Goal: Task Accomplishment & Management: Use online tool/utility

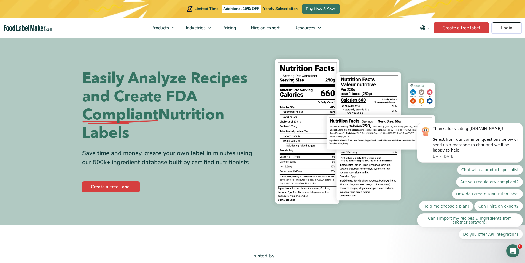
click at [500, 27] on link "Login" at bounding box center [507, 27] width 30 height 11
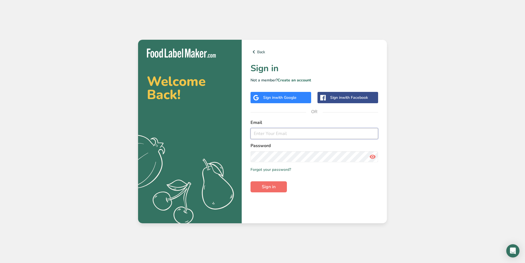
type input "[EMAIL_ADDRESS][DOMAIN_NAME]"
click at [278, 185] on button "Sign in" at bounding box center [269, 186] width 36 height 11
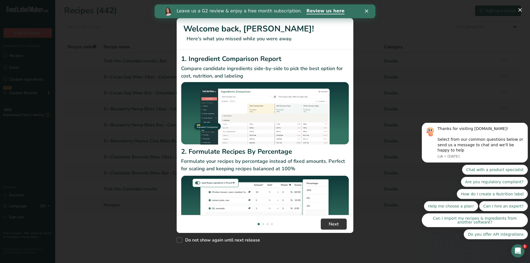
click at [367, 12] on polygon "Close" at bounding box center [366, 10] width 3 height 3
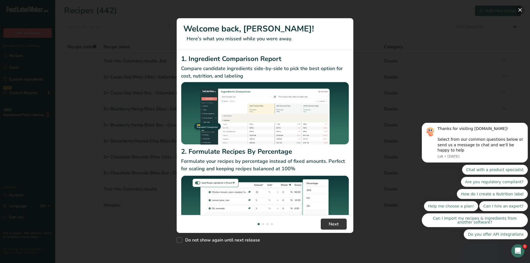
click at [520, 9] on button "New Features" at bounding box center [519, 10] width 9 height 9
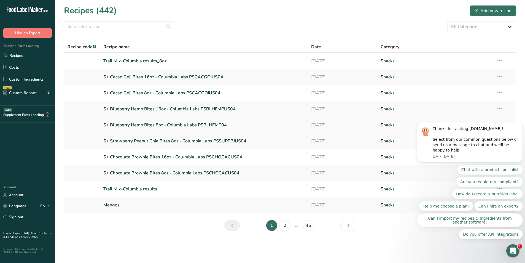
click at [148, 124] on link "S+ Blueberry Hemp Bites 8oz - Columbia Labs PSBLHEMP04" at bounding box center [204, 125] width 202 height 12
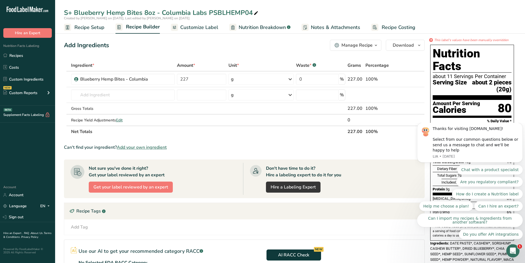
click at [88, 28] on span "Recipe Setup" at bounding box center [89, 27] width 30 height 7
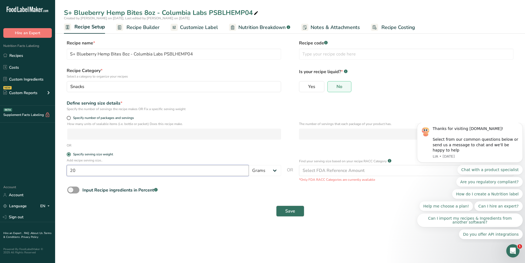
click at [80, 169] on input "20" at bounding box center [158, 170] width 182 height 11
click at [73, 169] on input "20" at bounding box center [158, 170] width 182 height 11
type input "30"
click at [296, 210] on button "Save" at bounding box center [290, 210] width 28 height 11
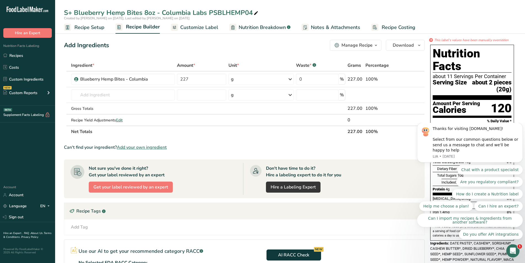
click at [377, 143] on section "Ingredient * Amount * Unit * Waste * .a-a{fill:#347362;}.b-a{fill:#fff;} Grams …" at bounding box center [244, 192] width 361 height 264
click at [90, 29] on span "Recipe Setup" at bounding box center [89, 27] width 30 height 7
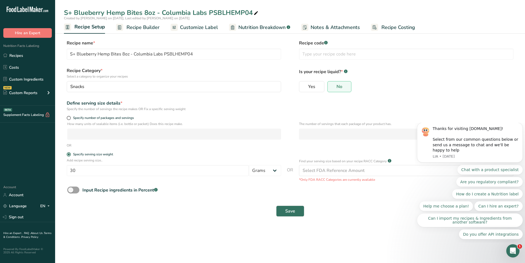
click at [143, 27] on span "Recipe Builder" at bounding box center [143, 27] width 33 height 7
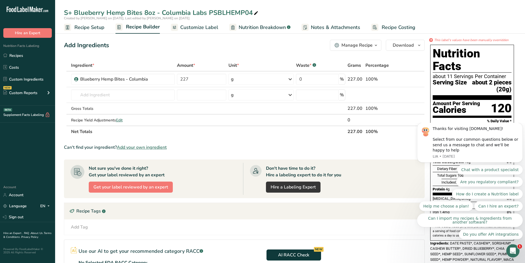
click at [192, 26] on span "Customize Label" at bounding box center [199, 27] width 38 height 7
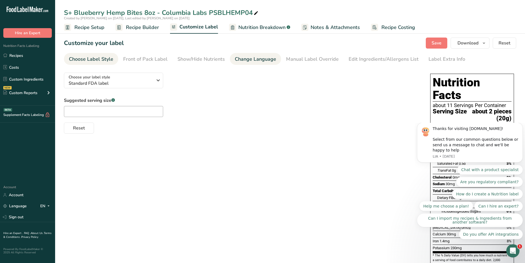
click at [240, 60] on div "Change Language" at bounding box center [255, 58] width 41 height 7
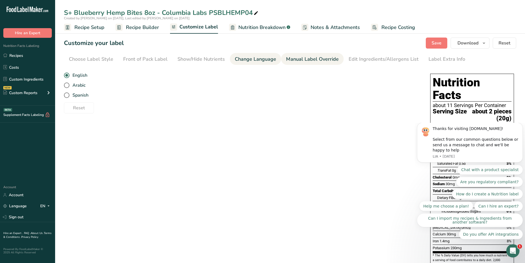
click at [289, 58] on div "Manual Label Override" at bounding box center [312, 58] width 53 height 7
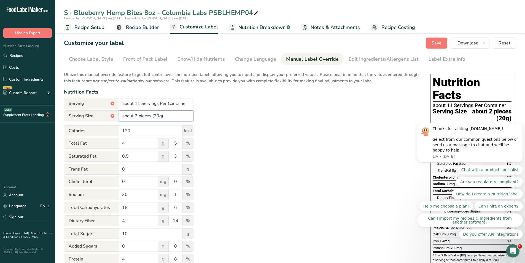
click at [137, 114] on input "about 2 pieces (20g)" at bounding box center [156, 115] width 74 height 11
click at [156, 115] on input "about 3 pieces (20g)" at bounding box center [156, 115] width 74 height 11
type input "about 3 pieces (30g)"
click at [198, 135] on div "Utilize this manual override feature to get full control over the nutrition lab…" at bounding box center [242, 200] width 356 height 264
click at [522, 125] on icon "Dismiss notification" at bounding box center [521, 123] width 3 height 3
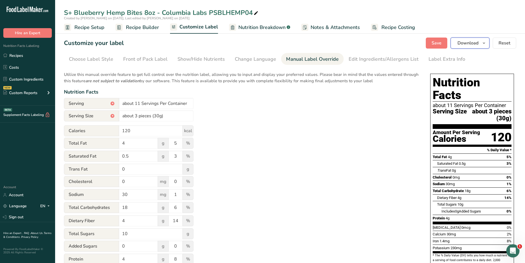
click at [485, 43] on icon "button" at bounding box center [484, 43] width 4 height 7
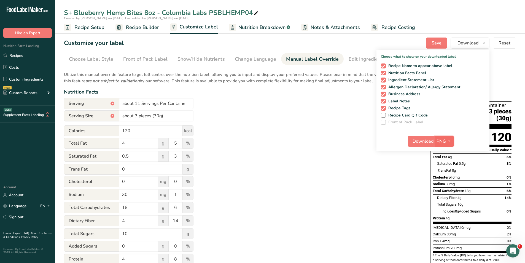
click at [450, 139] on icon "button" at bounding box center [449, 141] width 4 height 7
click at [445, 180] on link "PDF" at bounding box center [446, 179] width 18 height 9
click at [424, 140] on span "Download" at bounding box center [423, 141] width 21 height 7
click at [282, 139] on div "Utilize this manual override feature to get full control over the nutrition lab…" at bounding box center [242, 200] width 356 height 264
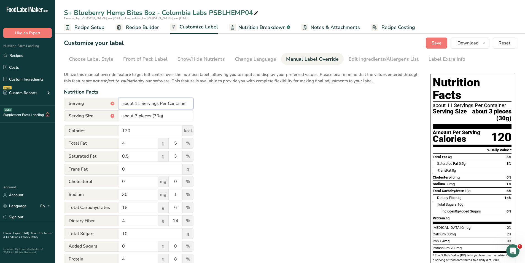
click at [188, 104] on input "about 11 Servings Per Container" at bounding box center [156, 103] width 74 height 11
click at [114, 105] on div "*" at bounding box center [113, 103] width 4 height 4
click at [111, 103] on div "*" at bounding box center [113, 103] width 4 height 4
drag, startPoint x: 193, startPoint y: 105, endPoint x: 92, endPoint y: 103, distance: 100.2
click at [92, 103] on div "Serving * about 11 Servings Per Container" at bounding box center [129, 103] width 130 height 11
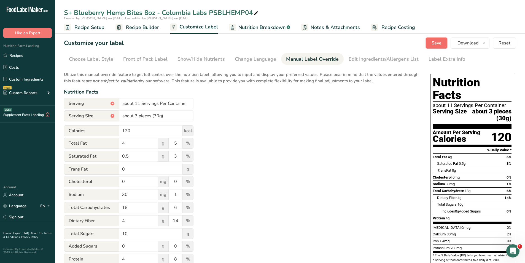
click at [433, 44] on span "Save" at bounding box center [437, 43] width 10 height 7
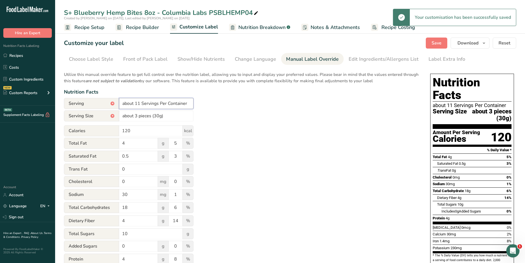
click at [192, 101] on input "about 11 Servings Per Container" at bounding box center [156, 103] width 74 height 11
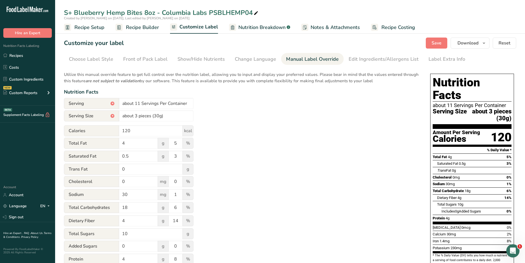
drag, startPoint x: 177, startPoint y: 103, endPoint x: 252, endPoint y: 101, distance: 75.3
click at [252, 101] on div "Utilize this manual override feature to get full control over the nutrition lab…" at bounding box center [242, 200] width 356 height 264
click at [189, 101] on input "about 11 Servings Per Container" at bounding box center [156, 103] width 74 height 11
click at [140, 104] on input "about 11 Servings Per Container" at bounding box center [156, 103] width 74 height 11
click at [244, 115] on div "Utilize this manual override feature to get full control over the nutrition lab…" at bounding box center [242, 200] width 356 height 264
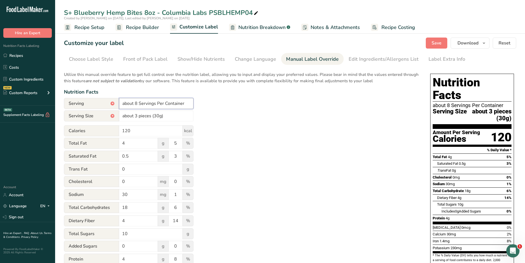
click at [137, 102] on input "about 8 Servings Per Container" at bounding box center [156, 103] width 74 height 11
type input "about 7 Servings Per Container"
click at [374, 137] on div "Utilize this manual override feature to get full control over the nutrition lab…" at bounding box center [242, 200] width 356 height 264
click at [430, 44] on button "Save" at bounding box center [437, 43] width 22 height 11
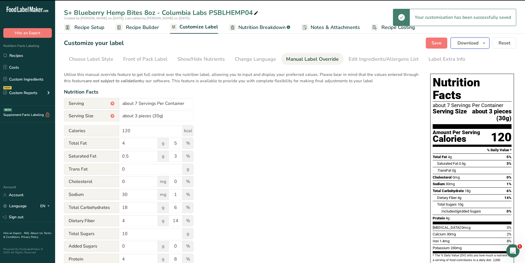
click at [487, 43] on icon "button" at bounding box center [484, 43] width 4 height 7
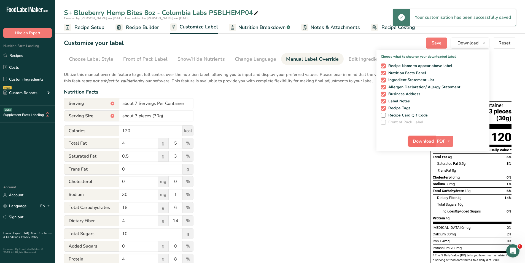
click at [419, 143] on span "Download" at bounding box center [423, 141] width 21 height 7
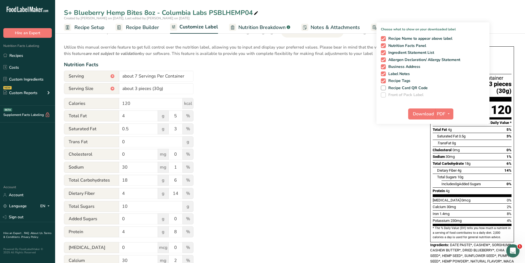
scroll to position [28, 0]
click at [250, 161] on div "Utilize this manual override feature to get full control over the nutrition lab…" at bounding box center [242, 173] width 356 height 264
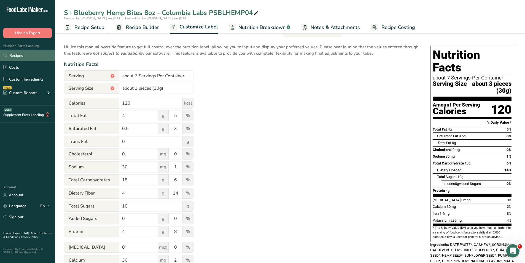
click at [18, 56] on link "Recipes" at bounding box center [27, 55] width 55 height 10
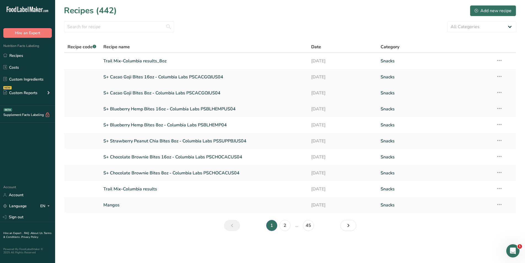
click at [141, 91] on link "S+ Cacao Goji Bites 8oz - Columbia Labs PSCACGOJUS04" at bounding box center [204, 93] width 202 height 12
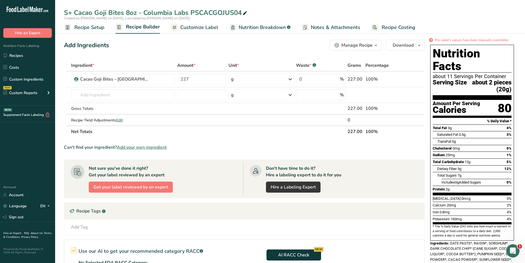
click at [84, 29] on span "Recipe Setup" at bounding box center [89, 27] width 30 height 7
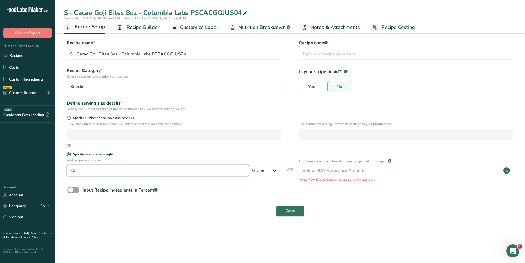
click at [82, 169] on input "20" at bounding box center [158, 170] width 182 height 11
type input "2"
type input "30"
click at [297, 212] on button "Save" at bounding box center [290, 210] width 28 height 11
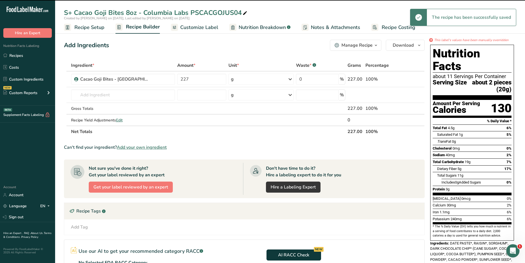
click at [192, 25] on span "Customize Label" at bounding box center [199, 27] width 38 height 7
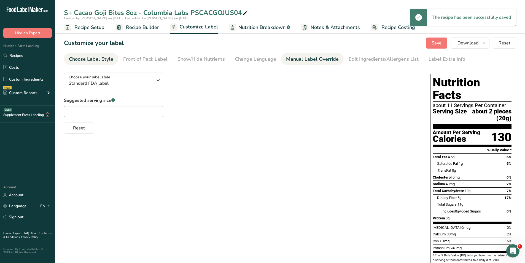
click at [300, 55] on div "Manual Label Override" at bounding box center [312, 58] width 53 height 7
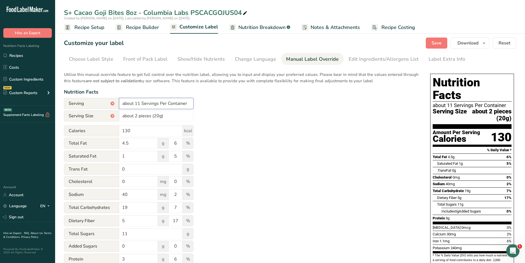
click at [140, 102] on input "about 11 Servings Per Container" at bounding box center [156, 103] width 74 height 11
type input "about 7 Servings Per Container"
click at [138, 116] on input "about 2 pieces (20g)" at bounding box center [156, 115] width 74 height 11
click at [156, 114] on input "about 3 pieces (20g)" at bounding box center [156, 115] width 74 height 11
type input "about 3 pieces (30g)"
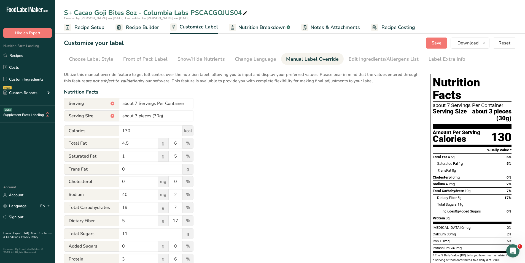
click at [219, 128] on div "Utilize this manual override feature to get full control over the nutrition lab…" at bounding box center [242, 200] width 356 height 264
click at [292, 144] on div "Utilize this manual override feature to get full control over the nutrition lab…" at bounding box center [242, 200] width 356 height 264
click at [444, 41] on button "Save" at bounding box center [437, 43] width 22 height 11
click at [78, 26] on span "Recipe Setup" at bounding box center [89, 27] width 30 height 7
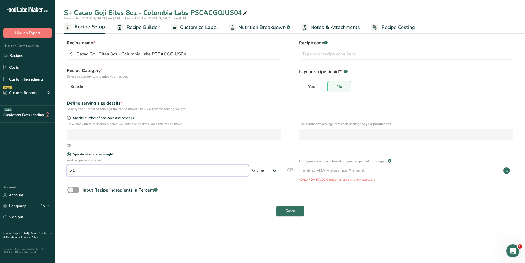
click at [80, 173] on input "30" at bounding box center [158, 170] width 182 height 11
type input "3"
type input "20"
click at [291, 207] on button "Save" at bounding box center [290, 210] width 28 height 11
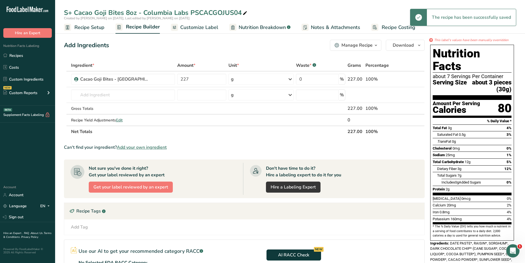
click at [213, 29] on span "Customize Label" at bounding box center [199, 27] width 38 height 7
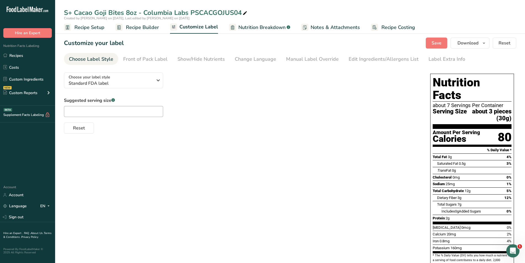
click at [92, 27] on span "Recipe Setup" at bounding box center [89, 27] width 30 height 7
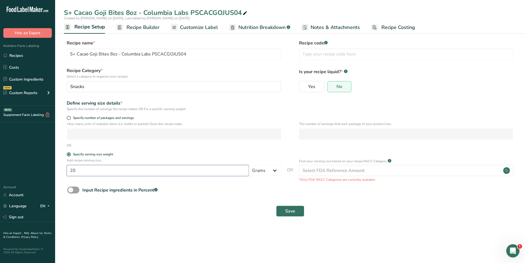
click at [81, 169] on input "20" at bounding box center [158, 170] width 182 height 11
type input "2"
type input "30"
click at [282, 212] on button "Save" at bounding box center [290, 210] width 28 height 11
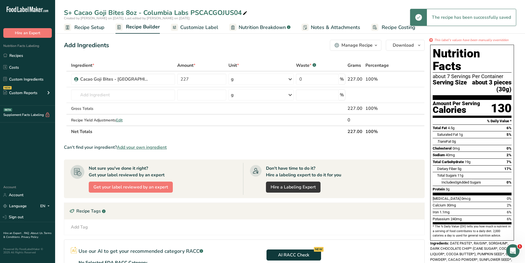
click at [212, 27] on span "Customize Label" at bounding box center [199, 27] width 38 height 7
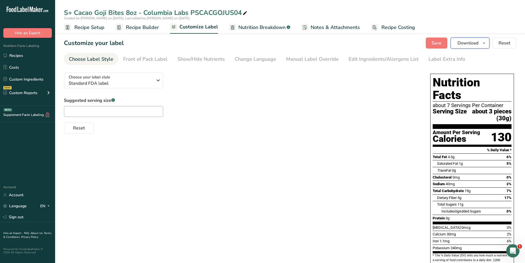
click at [486, 44] on icon "button" at bounding box center [484, 43] width 4 height 7
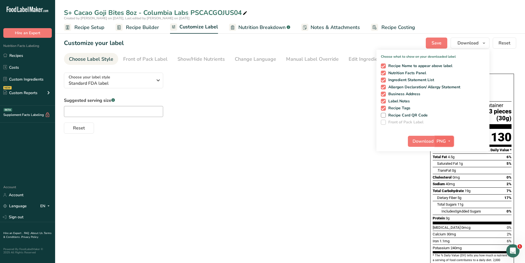
click at [444, 140] on span "PNG" at bounding box center [441, 141] width 9 height 7
click at [450, 178] on link "PDF" at bounding box center [446, 179] width 18 height 9
click at [429, 143] on span "Download" at bounding box center [423, 141] width 21 height 7
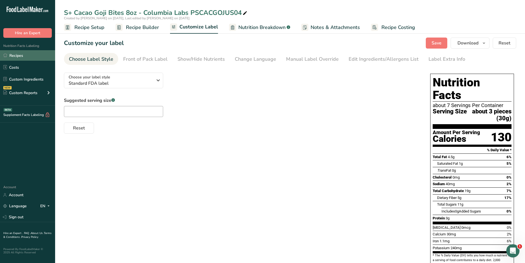
click at [21, 56] on link "Recipes" at bounding box center [27, 55] width 55 height 10
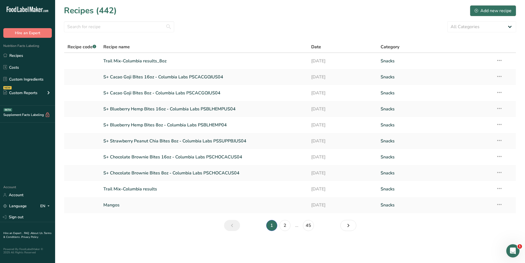
click at [157, 139] on link "S+ Strawberry Peanut Chia Bites 8oz - Columbia Labs PSSUPPBJUS04" at bounding box center [204, 141] width 202 height 12
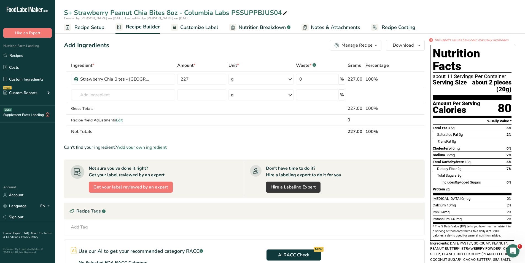
click at [97, 28] on span "Recipe Setup" at bounding box center [89, 27] width 30 height 7
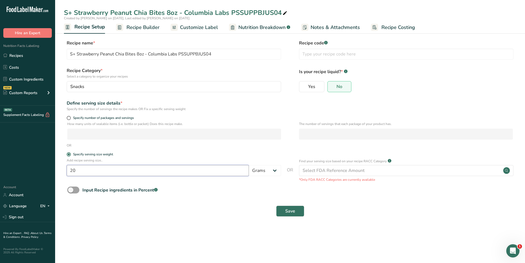
drag, startPoint x: 80, startPoint y: 170, endPoint x: 81, endPoint y: 166, distance: 4.3
click at [81, 170] on input "20" at bounding box center [158, 170] width 182 height 11
type input "2"
type input "30"
click at [297, 211] on button "Save" at bounding box center [290, 210] width 28 height 11
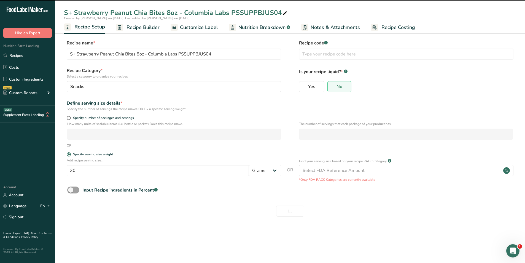
click at [205, 30] on span "Customize Label" at bounding box center [199, 27] width 38 height 7
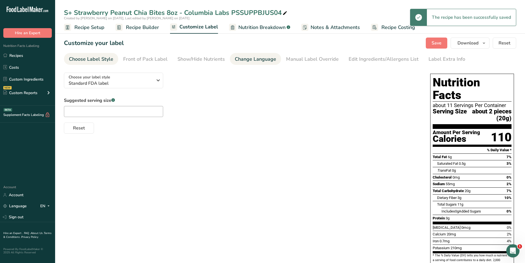
click at [243, 59] on div "Change Language" at bounding box center [255, 58] width 41 height 7
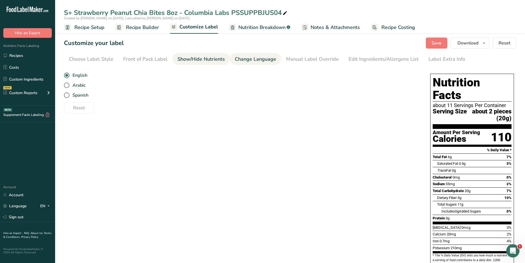
click at [202, 61] on div "Show/Hide Nutrients" at bounding box center [201, 58] width 47 height 7
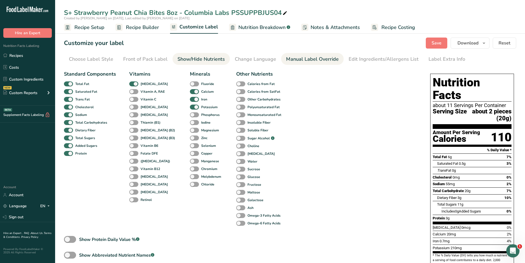
click at [300, 59] on div "Manual Label Override" at bounding box center [312, 58] width 53 height 7
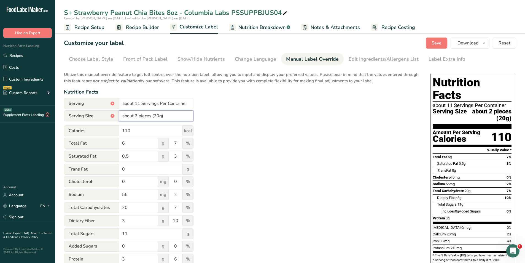
click at [138, 114] on input "about 2 pieces (20g)" at bounding box center [156, 115] width 74 height 11
click at [156, 113] on input "about 3 pieces (20g)" at bounding box center [156, 115] width 74 height 11
type input "about 3 pieces (30g)"
click at [140, 102] on input "about 11 Servings Per Container" at bounding box center [156, 103] width 74 height 11
type input "about 7 Servings Per Container"
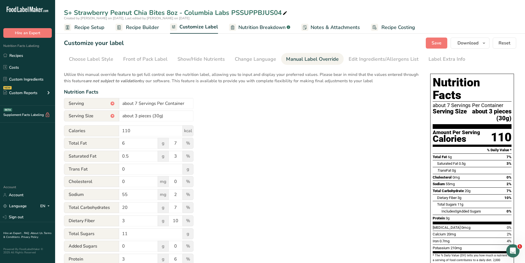
click at [245, 130] on div "Utilize this manual override feature to get full control over the nutrition lab…" at bounding box center [242, 200] width 356 height 264
click at [206, 58] on div "Show/Hide Nutrients" at bounding box center [201, 58] width 47 height 7
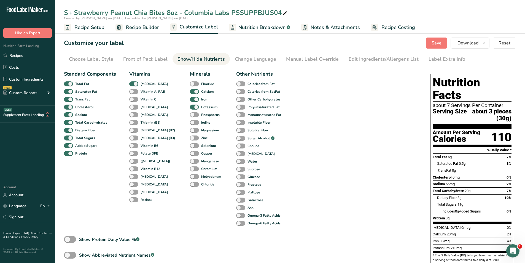
click at [451, 44] on div "Save Download Choose what to show on your downloaded label Recipe Name to appea…" at bounding box center [471, 43] width 90 height 11
click at [442, 45] on span "Save" at bounding box center [437, 43] width 10 height 7
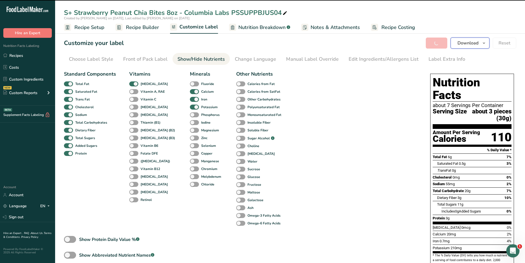
click at [485, 43] on icon "button" at bounding box center [484, 43] width 4 height 7
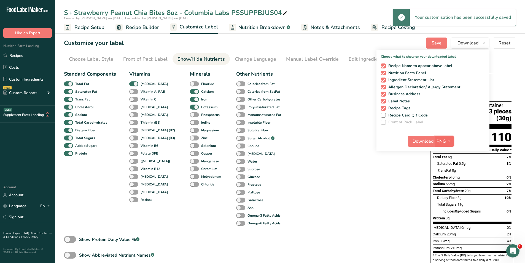
click at [448, 138] on icon "button" at bounding box center [449, 141] width 4 height 7
click at [448, 180] on link "PDF" at bounding box center [446, 179] width 18 height 9
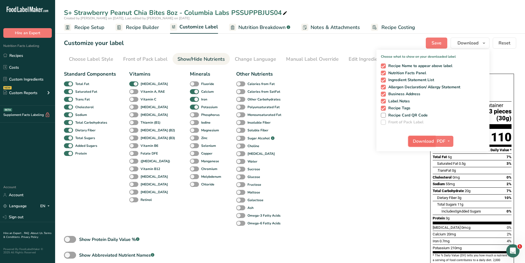
click at [426, 143] on span "Download" at bounding box center [423, 141] width 21 height 7
click at [417, 141] on span "Download" at bounding box center [423, 141] width 21 height 7
drag, startPoint x: 18, startPoint y: 57, endPoint x: 94, endPoint y: 54, distance: 75.6
click at [18, 57] on link "Recipes" at bounding box center [27, 55] width 55 height 10
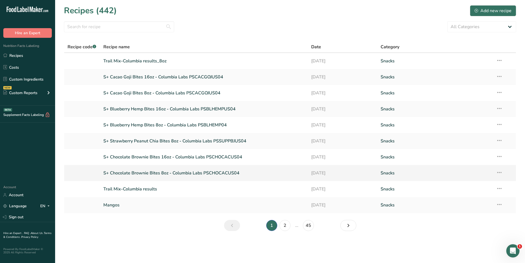
click at [139, 172] on link "S+ Chocolate Brownie Bites 8oz - Columbia Labs PSCHOCACUS04" at bounding box center [204, 173] width 202 height 12
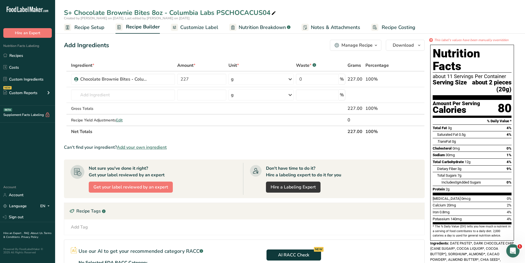
click at [92, 29] on span "Recipe Setup" at bounding box center [89, 27] width 30 height 7
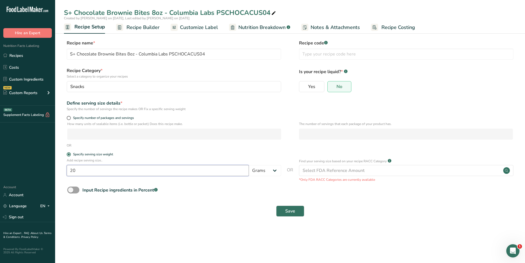
drag, startPoint x: 86, startPoint y: 170, endPoint x: 55, endPoint y: 170, distance: 30.9
click at [55, 170] on section "Recipe name * S+ Chocolate Brownie Bites 8oz - Columbia Labs PSCHOCACUS04 Recip…" at bounding box center [290, 129] width 470 height 200
type input "30"
click at [297, 210] on button "Save" at bounding box center [290, 210] width 28 height 11
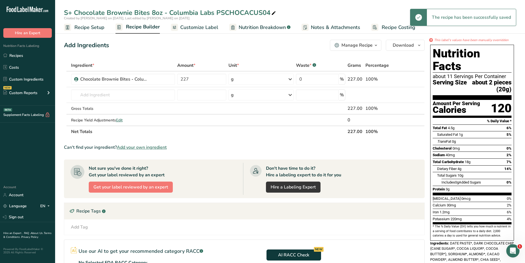
click at [137, 29] on span "Recipe Builder" at bounding box center [143, 26] width 34 height 7
click at [201, 25] on span "Customize Label" at bounding box center [199, 27] width 38 height 7
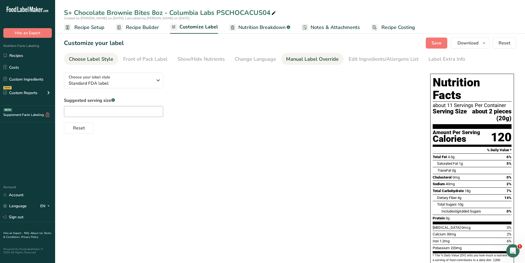
click at [313, 60] on div "Manual Label Override" at bounding box center [312, 58] width 53 height 7
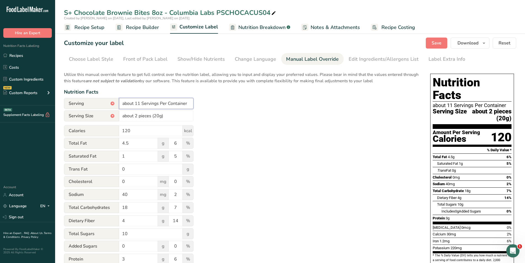
click at [140, 102] on input "about 11 Servings Per Container" at bounding box center [156, 103] width 74 height 11
type input "about 7 Servings Per Container"
click at [138, 111] on input "about 2 pieces (20g)" at bounding box center [156, 115] width 74 height 11
click at [155, 114] on input "about 3 pieces (20g)" at bounding box center [156, 115] width 74 height 11
type input "about 3 pieces (30g)"
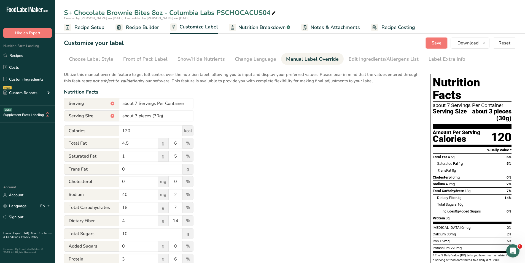
click at [430, 42] on button "Save" at bounding box center [437, 43] width 22 height 11
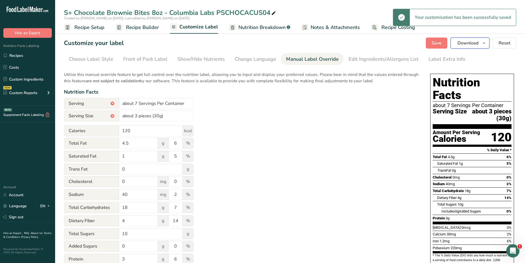
click at [487, 45] on span "button" at bounding box center [484, 43] width 7 height 7
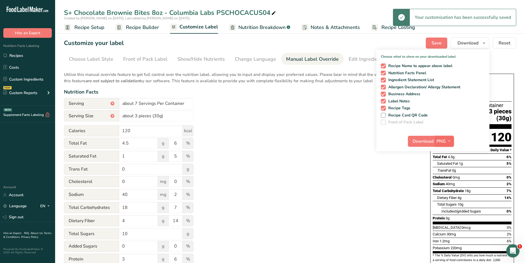
click at [445, 143] on span "PNG" at bounding box center [441, 141] width 9 height 7
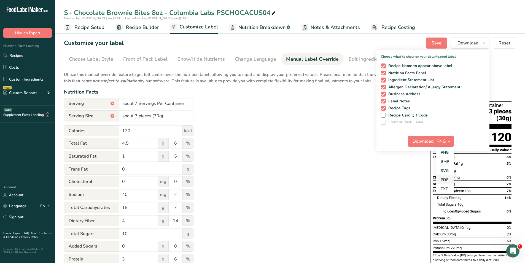
click at [446, 177] on link "PDF" at bounding box center [446, 179] width 18 height 9
click at [422, 140] on span "Download" at bounding box center [423, 141] width 21 height 7
click at [22, 55] on link "Recipes" at bounding box center [27, 55] width 55 height 10
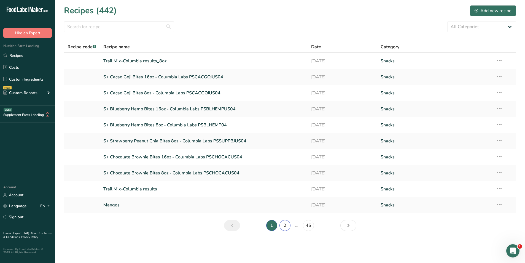
click at [282, 225] on link "2" at bounding box center [285, 225] width 11 height 11
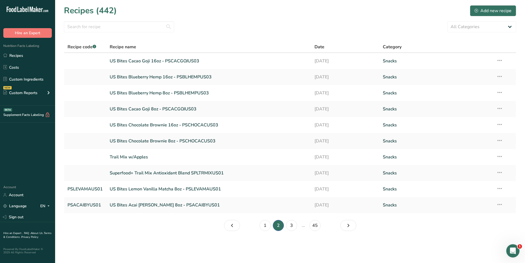
click at [159, 187] on link "US Bites Lemon Vanilla Matcha 8oz - PSLEVAMAUS01" at bounding box center [209, 189] width 198 height 12
click at [91, 26] on input "text" at bounding box center [119, 26] width 110 height 11
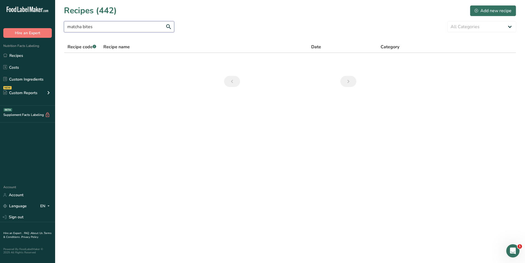
click at [118, 23] on input "matcha bites" at bounding box center [119, 26] width 110 height 11
type input "m"
type input "bites"
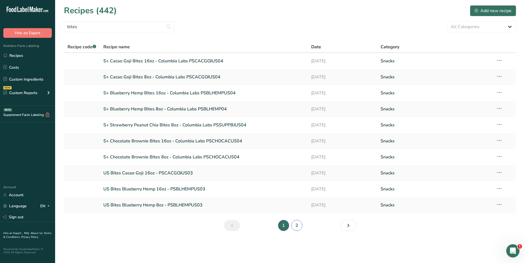
click at [296, 224] on link "2" at bounding box center [297, 225] width 11 height 11
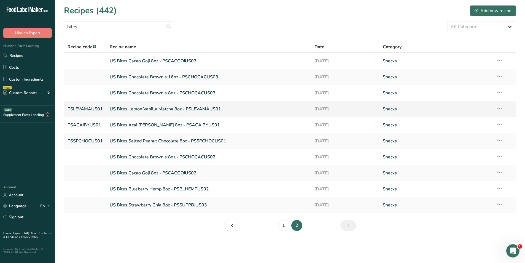
click at [159, 107] on link "US Bites Lemon Vanilla Matcha 8oz - PSLEVAMAUS01" at bounding box center [209, 109] width 198 height 12
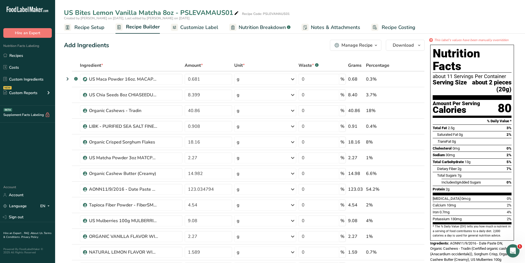
click at [84, 27] on span "Recipe Setup" at bounding box center [89, 27] width 30 height 7
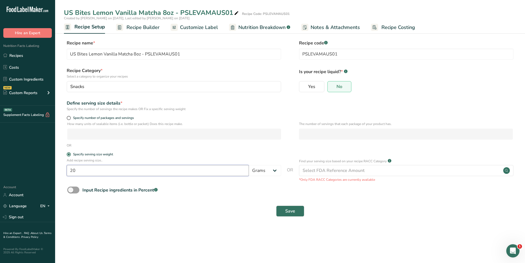
drag, startPoint x: 84, startPoint y: 167, endPoint x: 49, endPoint y: 162, distance: 35.5
click at [47, 164] on div ".a-20{fill:#fff;} Hire an Expert Nutrition Facts Labeling Recipes Costs Custom …" at bounding box center [262, 131] width 525 height 263
type input "30"
click at [291, 207] on button "Save" at bounding box center [290, 210] width 28 height 11
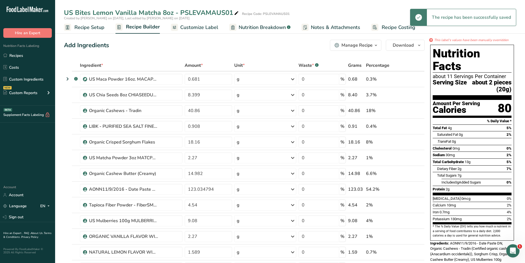
click at [209, 27] on span "Customize Label" at bounding box center [199, 27] width 38 height 7
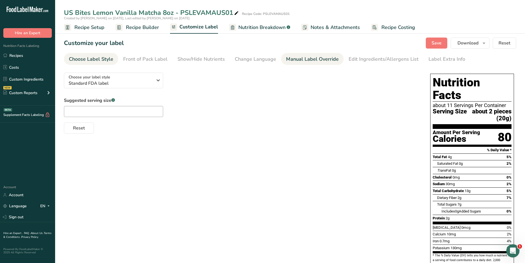
click at [303, 58] on div "Manual Label Override" at bounding box center [312, 58] width 53 height 7
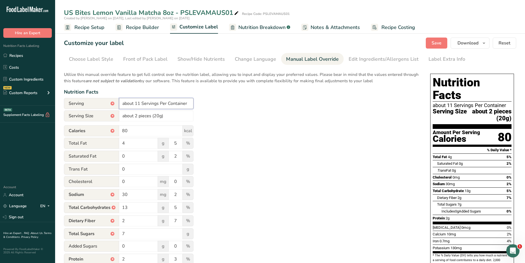
click at [139, 100] on input "about 11 Servings Per Container" at bounding box center [156, 103] width 74 height 11
type input "about 7 Servings Per Container"
click at [135, 116] on input "about 2 pieces (20g)" at bounding box center [156, 115] width 74 height 11
type input "about 3 pieces (30g)"
click at [433, 39] on button "Save" at bounding box center [437, 43] width 22 height 11
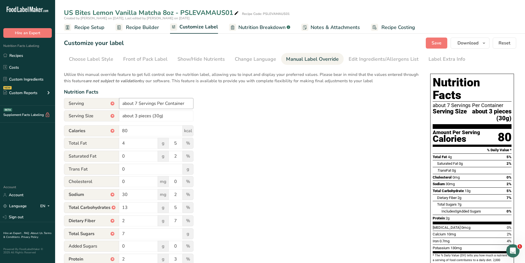
drag, startPoint x: 95, startPoint y: 26, endPoint x: 139, endPoint y: 100, distance: 85.3
click at [95, 26] on span "Recipe Setup" at bounding box center [89, 27] width 30 height 7
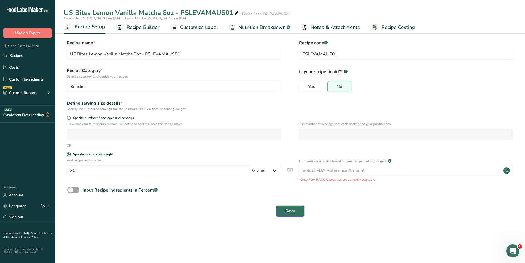
click at [293, 210] on span "Save" at bounding box center [290, 211] width 10 height 7
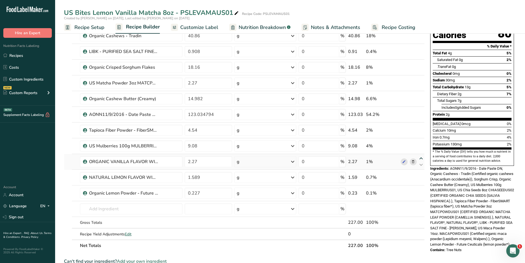
scroll to position [28, 0]
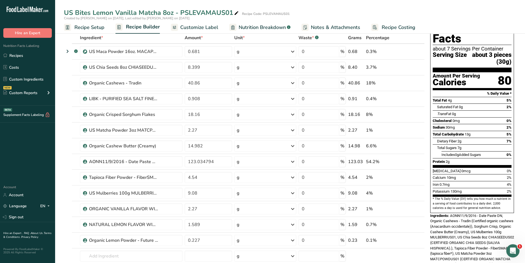
click at [94, 25] on span "Recipe Setup" at bounding box center [89, 27] width 30 height 7
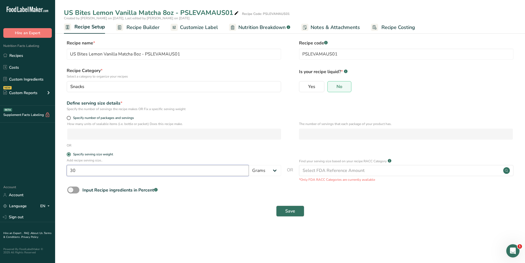
drag, startPoint x: 79, startPoint y: 170, endPoint x: 64, endPoint y: 169, distance: 15.5
click at [64, 169] on div "Add recipe serving size.. 30 Grams kg mg mcg lb oz l mL fl oz tbsp tsp cup qt g…" at bounding box center [290, 170] width 453 height 24
type input "20"
click at [292, 209] on span "Save" at bounding box center [290, 211] width 10 height 7
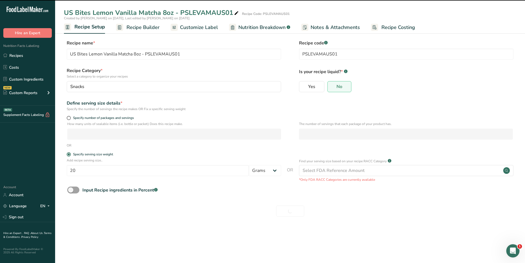
click at [200, 27] on span "Customize Label" at bounding box center [199, 27] width 38 height 7
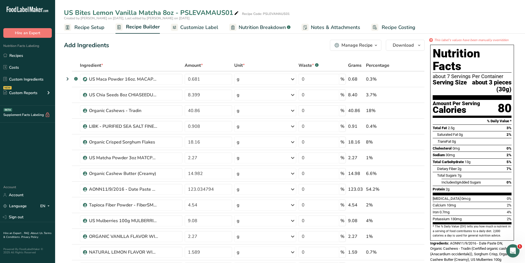
click at [205, 29] on span "Customize Label" at bounding box center [199, 27] width 38 height 7
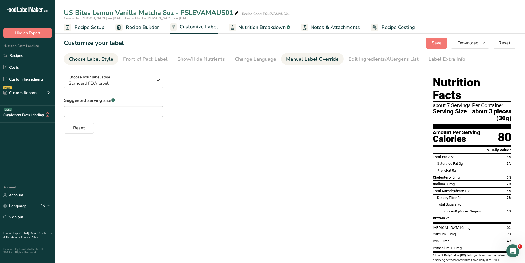
click at [290, 61] on div "Manual Label Override" at bounding box center [312, 58] width 53 height 7
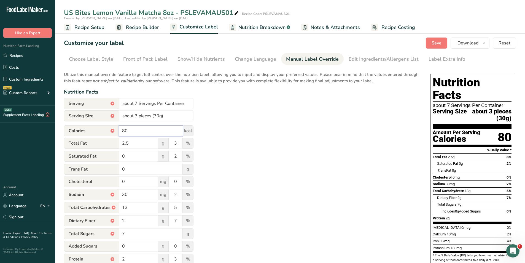
click at [148, 131] on input "80" at bounding box center [151, 130] width 64 height 11
type input "8"
type input "80"
click at [432, 44] on button "Save" at bounding box center [437, 43] width 22 height 11
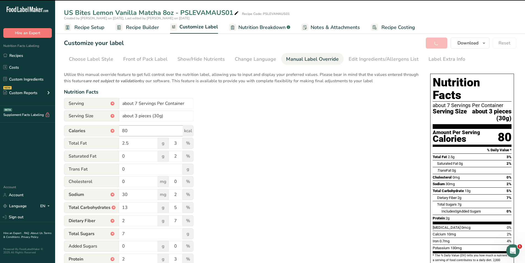
click at [154, 125] on form "Serving * about 7 Servings Per Container Serving Size * about 3 pieces (30g) Ca…" at bounding box center [129, 215] width 130 height 234
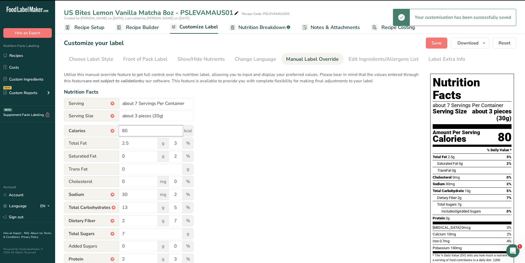
click at [150, 129] on input "80" at bounding box center [151, 130] width 64 height 11
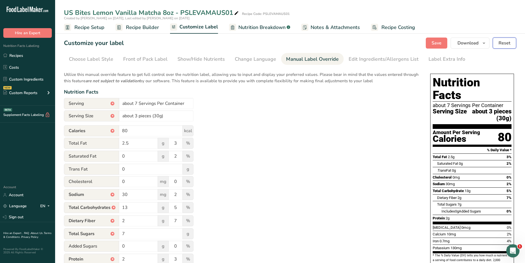
click at [506, 41] on span "Reset" at bounding box center [505, 43] width 12 height 7
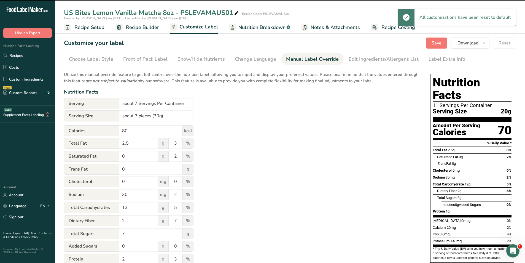
type input "11 Servings Per Container"
type input "20g"
type input "70"
type input "35"
type input "12"
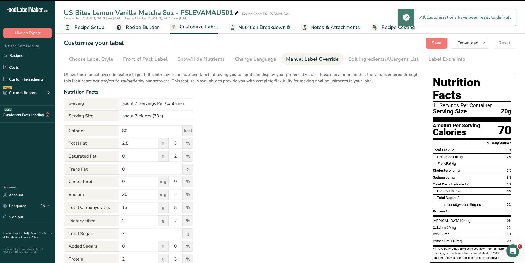
type input "6"
type input "8"
type input "1"
type input "20"
type input "0.6"
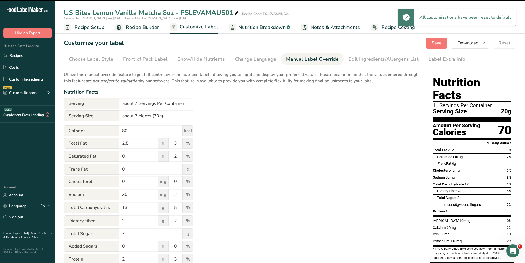
type input "140"
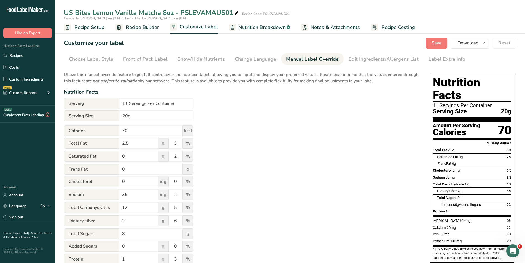
click at [82, 27] on span "Recipe Setup" at bounding box center [89, 27] width 30 height 7
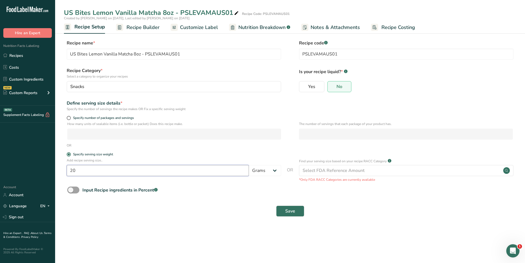
click at [93, 172] on input "20" at bounding box center [158, 170] width 182 height 11
type input "2"
type input "30"
click at [275, 210] on div "Save" at bounding box center [290, 210] width 446 height 11
click at [294, 212] on span "Save" at bounding box center [290, 211] width 10 height 7
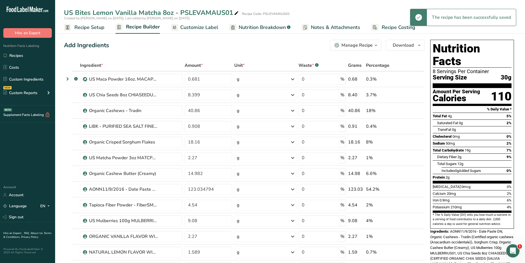
click at [191, 26] on span "Customize Label" at bounding box center [199, 27] width 38 height 7
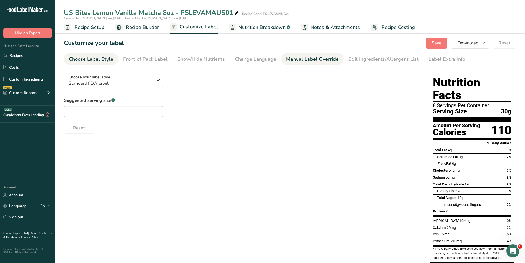
click at [290, 60] on div "Manual Label Override" at bounding box center [312, 58] width 53 height 7
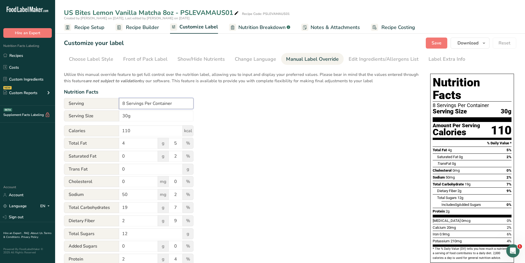
click at [120, 102] on input "8 Servings Per Container" at bounding box center [156, 103] width 74 height 11
type input "about 8 Servings Per Container"
click at [121, 114] on input "30g" at bounding box center [156, 115] width 74 height 11
click at [139, 115] on input "about 3 30g" at bounding box center [156, 115] width 74 height 11
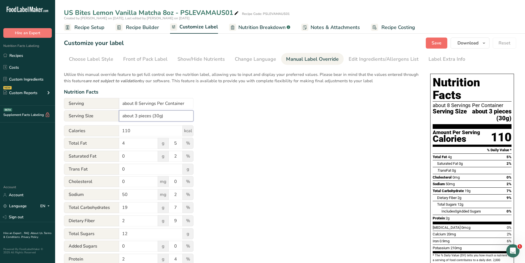
type input "about 3 pieces (30g)"
click at [440, 45] on span "Save" at bounding box center [437, 43] width 10 height 7
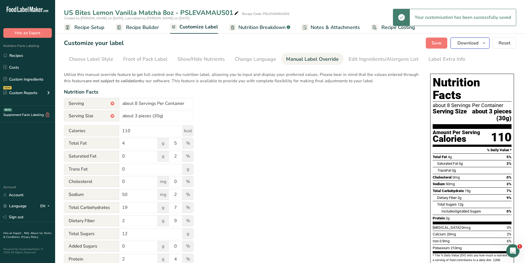
click at [485, 43] on icon "button" at bounding box center [484, 43] width 4 height 7
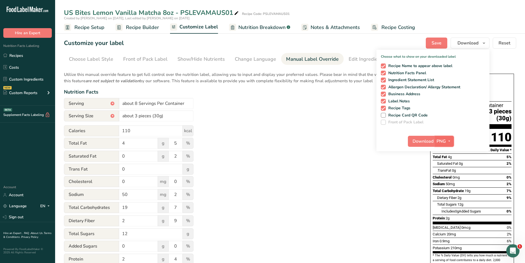
click at [452, 142] on icon "button" at bounding box center [449, 141] width 4 height 7
click at [446, 178] on link "PDF" at bounding box center [446, 179] width 18 height 9
click at [430, 140] on span "Download" at bounding box center [423, 141] width 21 height 7
click at [294, 106] on div "Utilize this manual override feature to get full control over the nutrition lab…" at bounding box center [242, 200] width 356 height 264
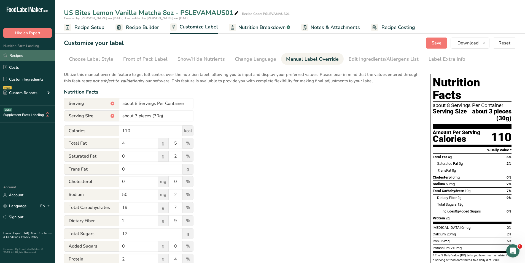
click at [22, 55] on link "Recipes" at bounding box center [27, 55] width 55 height 10
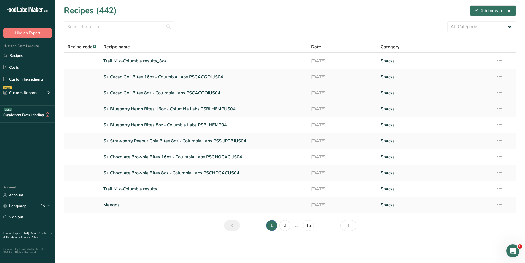
click at [152, 93] on link "S+ Cacao Goji Bites 8oz - Columbia Labs PSCACGOJUS04" at bounding box center [204, 93] width 202 height 12
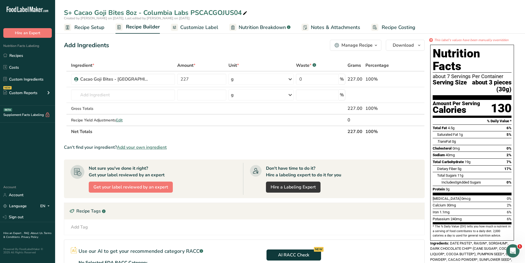
click at [191, 29] on span "Customize Label" at bounding box center [199, 27] width 38 height 7
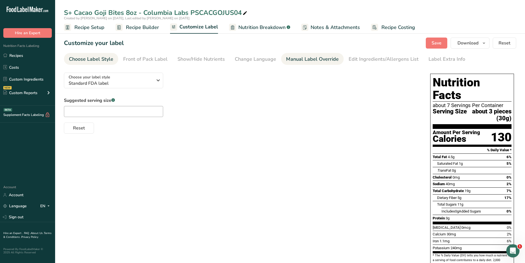
click at [311, 61] on div "Manual Label Override" at bounding box center [312, 58] width 53 height 7
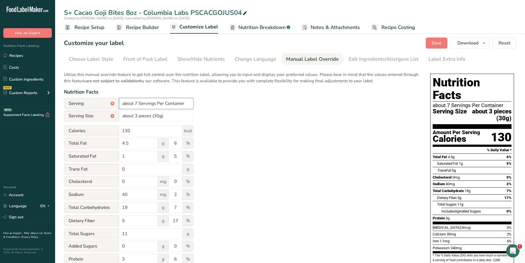
click at [137, 101] on input "about 7 Servings Per Container" at bounding box center [156, 103] width 74 height 11
type input "about 8 Servings Per Container"
click at [433, 46] on span "Save" at bounding box center [437, 43] width 10 height 7
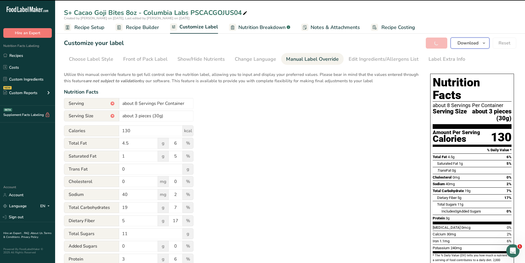
click at [485, 45] on icon "button" at bounding box center [484, 43] width 4 height 7
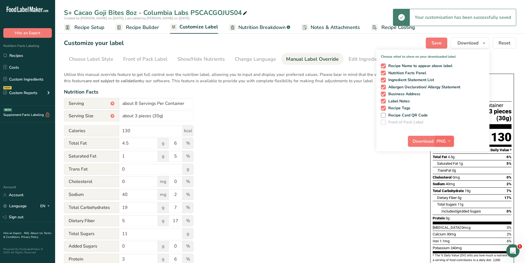
click at [449, 141] on icon "button" at bounding box center [449, 141] width 4 height 7
click at [446, 181] on link "PDF" at bounding box center [446, 179] width 18 height 9
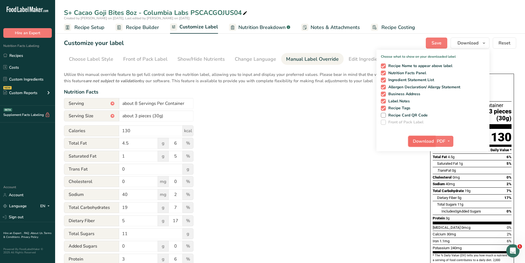
click at [424, 138] on span "Download" at bounding box center [423, 141] width 21 height 7
click at [24, 56] on link "Recipes" at bounding box center [27, 55] width 55 height 10
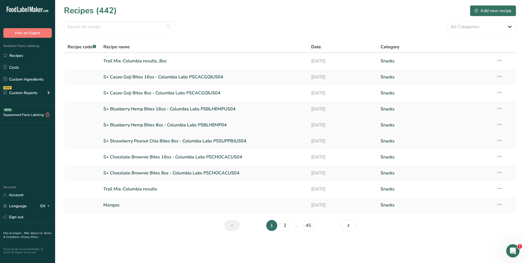
click at [156, 125] on link "S+ Blueberry Hemp Bites 8oz - Columbia Labs PSBLHEMP04" at bounding box center [204, 125] width 202 height 12
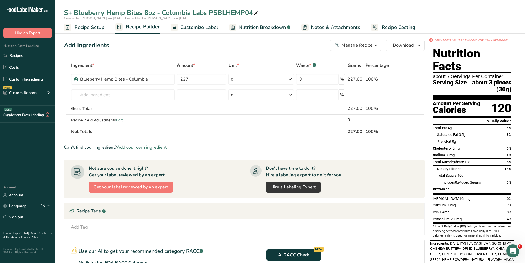
click at [201, 25] on span "Customize Label" at bounding box center [199, 27] width 38 height 7
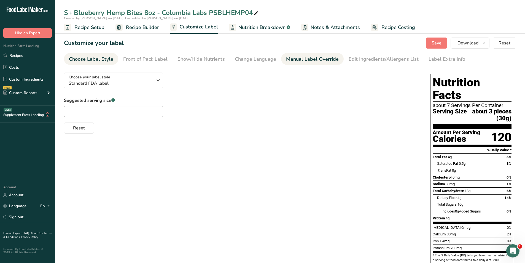
click at [306, 60] on div "Manual Label Override" at bounding box center [312, 58] width 53 height 7
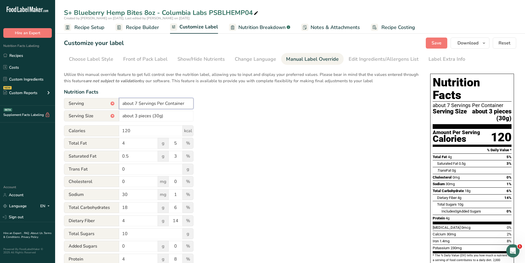
click at [137, 101] on input "about 7 Servings Per Container" at bounding box center [156, 103] width 74 height 11
type input "about 8 Servings Per Container"
click at [442, 48] on button "Save" at bounding box center [437, 43] width 22 height 11
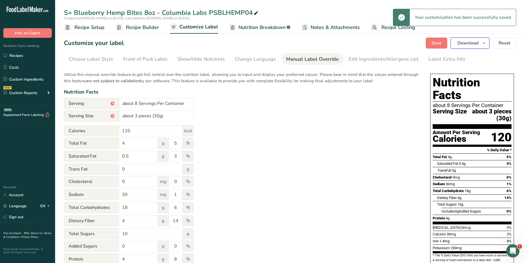
click at [485, 44] on icon "button" at bounding box center [484, 43] width 4 height 7
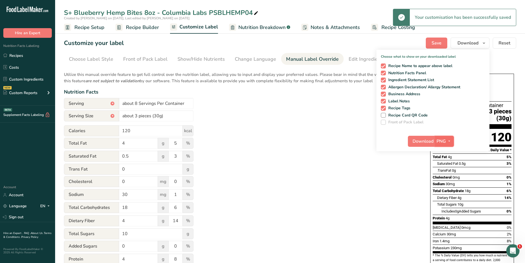
click at [447, 142] on span "button" at bounding box center [449, 141] width 7 height 7
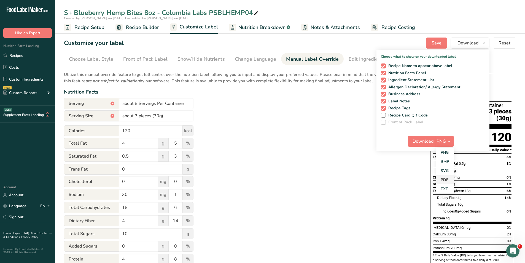
click at [447, 181] on link "PDF" at bounding box center [446, 179] width 18 height 9
click at [430, 137] on button "Download" at bounding box center [421, 141] width 27 height 11
drag, startPoint x: 0, startPoint y: 0, endPoint x: 19, endPoint y: 54, distance: 57.5
click at [19, 54] on link "Recipes" at bounding box center [27, 55] width 55 height 10
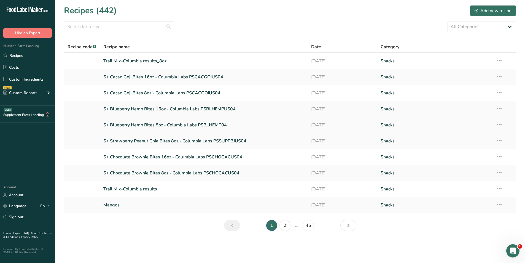
click at [175, 126] on link "S+ Blueberry Hemp Bites 8oz - Columbia Labs PSBLHEMP04" at bounding box center [204, 125] width 202 height 12
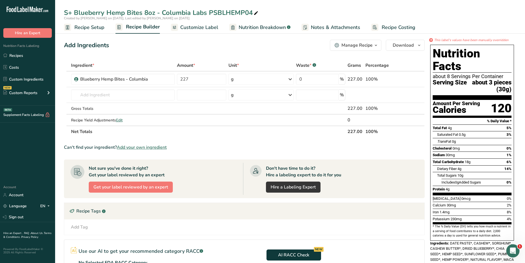
click at [202, 29] on span "Customize Label" at bounding box center [199, 27] width 38 height 7
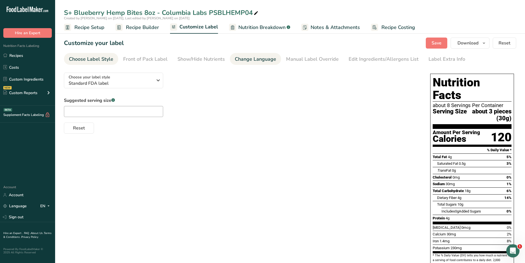
click at [244, 59] on div "Change Language" at bounding box center [255, 58] width 41 height 7
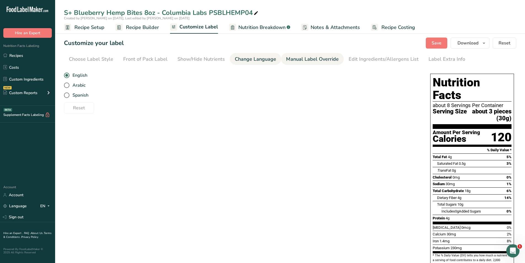
click at [313, 60] on div "Manual Label Override" at bounding box center [312, 58] width 53 height 7
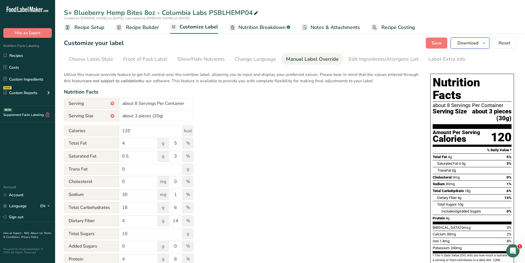
click at [485, 41] on icon "button" at bounding box center [484, 43] width 4 height 7
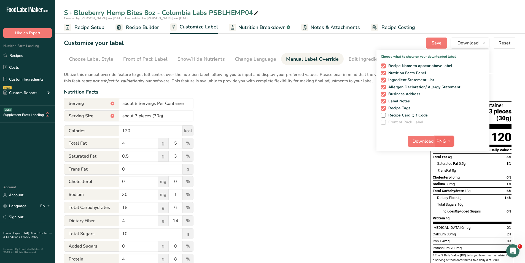
click at [444, 139] on span "PNG" at bounding box center [441, 141] width 9 height 7
click at [450, 178] on link "PDF" at bounding box center [446, 179] width 18 height 9
click at [424, 136] on button "Download" at bounding box center [421, 141] width 27 height 11
click at [21, 55] on link "Recipes" at bounding box center [27, 55] width 55 height 10
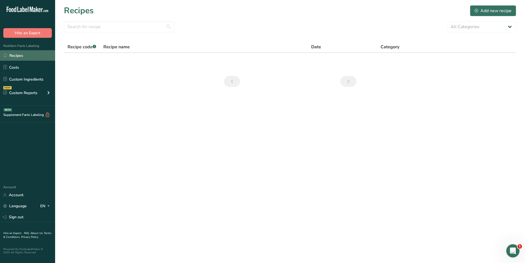
click at [23, 53] on link "Recipes" at bounding box center [27, 55] width 55 height 10
click at [25, 53] on link "Recipes" at bounding box center [27, 55] width 55 height 10
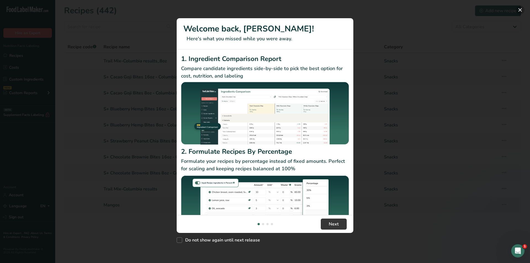
click at [520, 10] on button "New Features" at bounding box center [519, 10] width 9 height 9
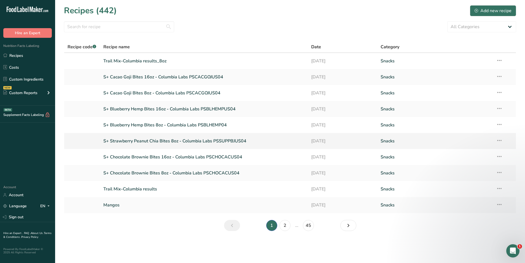
click at [151, 139] on link "S+ Strawberry Peanut Chia Bites 8oz - Columbia Labs PSSUPPBJUS04" at bounding box center [204, 141] width 202 height 12
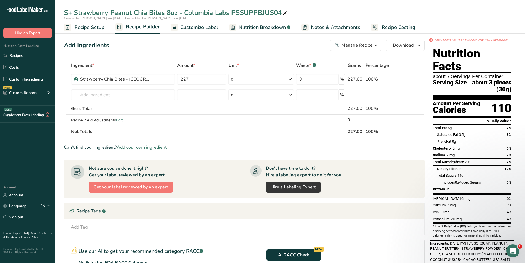
click at [194, 29] on span "Customize Label" at bounding box center [199, 27] width 38 height 7
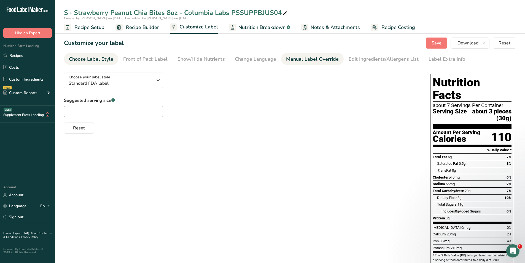
click at [311, 58] on div "Manual Label Override" at bounding box center [312, 58] width 53 height 7
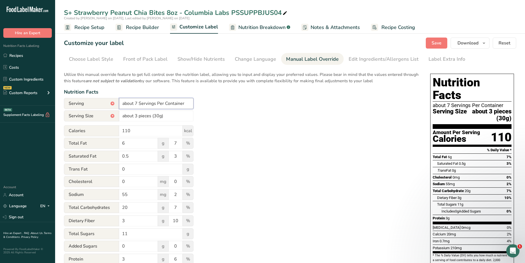
click at [137, 101] on input "about 7 Servings Per Container" at bounding box center [156, 103] width 74 height 11
type input "about 8 Servings Per Container"
click at [435, 40] on span "Save" at bounding box center [437, 43] width 10 height 7
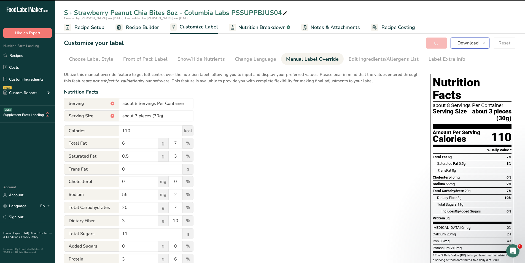
click at [484, 42] on icon "button" at bounding box center [484, 43] width 4 height 7
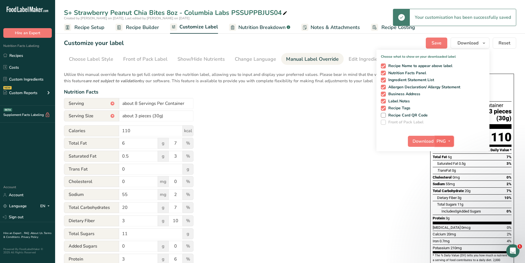
click at [446, 140] on span "PNG" at bounding box center [441, 141] width 9 height 7
click at [447, 177] on link "PDF" at bounding box center [446, 179] width 18 height 9
click at [417, 141] on span "Download" at bounding box center [423, 141] width 21 height 7
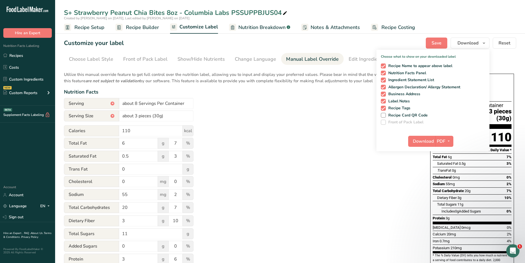
click at [301, 98] on div "Utilize this manual override feature to get full control over the nutrition lab…" at bounding box center [242, 200] width 356 height 264
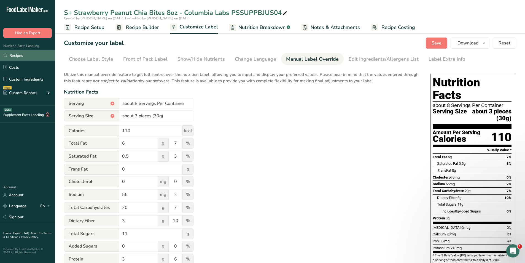
click at [14, 55] on link "Recipes" at bounding box center [27, 55] width 55 height 10
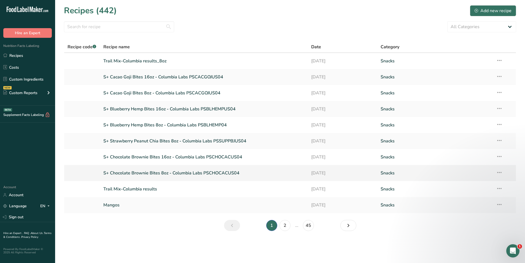
click at [159, 173] on link "S+ Chocolate Brownie Bites 8oz - Columbia Labs PSCHOCACUS04" at bounding box center [204, 173] width 202 height 12
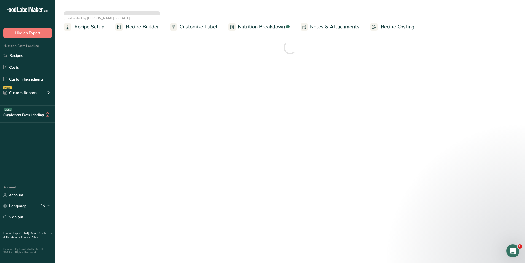
click at [193, 25] on span "Customize Label" at bounding box center [199, 26] width 38 height 7
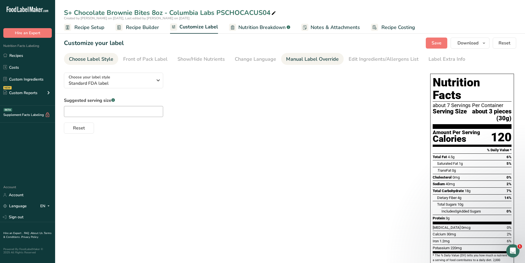
click at [294, 58] on div "Manual Label Override" at bounding box center [312, 58] width 53 height 7
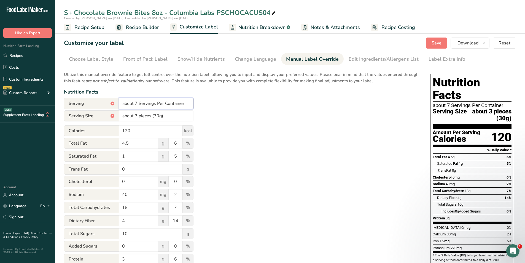
click at [136, 101] on input "about 7 Servings Per Container" at bounding box center [156, 103] width 74 height 11
type input "about 8 Servings Per Container"
click at [432, 42] on button "Save" at bounding box center [437, 43] width 22 height 11
click at [485, 43] on icon "button" at bounding box center [484, 43] width 4 height 7
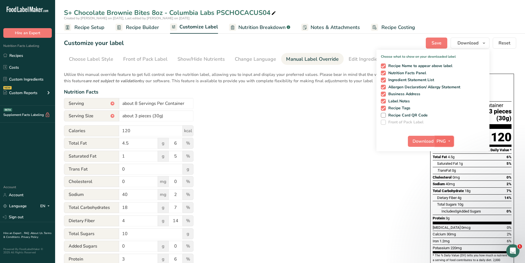
click at [440, 141] on span "PNG" at bounding box center [441, 141] width 9 height 7
click at [445, 178] on link "PDF" at bounding box center [446, 179] width 18 height 9
click at [427, 141] on span "Download" at bounding box center [423, 141] width 21 height 7
drag, startPoint x: 225, startPoint y: 112, endPoint x: 21, endPoint y: 56, distance: 212.2
click at [21, 56] on link "Recipes" at bounding box center [27, 55] width 55 height 10
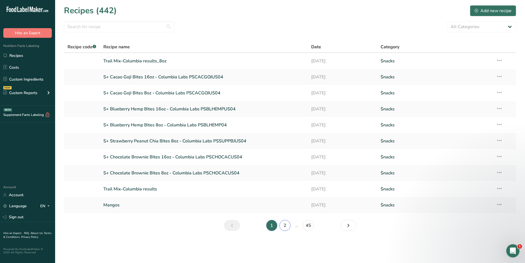
click at [281, 225] on link "2" at bounding box center [285, 225] width 11 height 11
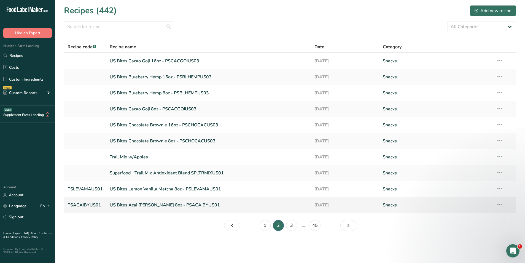
click at [147, 204] on link "US Bites Acai Berry 8oz - PSACAIBYUS01" at bounding box center [209, 205] width 198 height 12
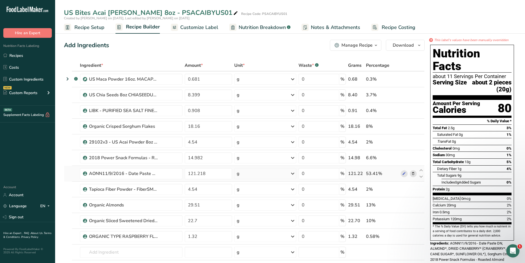
drag, startPoint x: 88, startPoint y: 25, endPoint x: 135, endPoint y: 166, distance: 148.1
click at [88, 26] on span "Recipe Setup" at bounding box center [89, 27] width 30 height 7
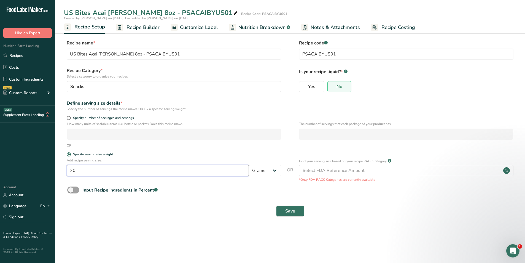
drag, startPoint x: 82, startPoint y: 165, endPoint x: 68, endPoint y: 167, distance: 14.1
click at [68, 167] on input "20" at bounding box center [158, 170] width 182 height 11
type input "30"
click at [280, 208] on button "Save" at bounding box center [290, 210] width 28 height 11
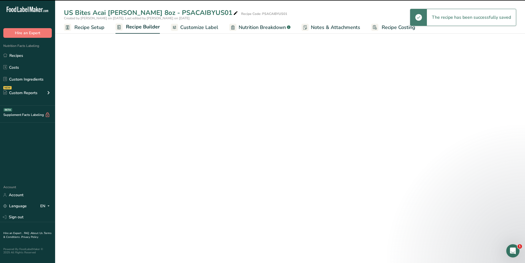
click at [196, 27] on span "Customize Label" at bounding box center [199, 27] width 38 height 7
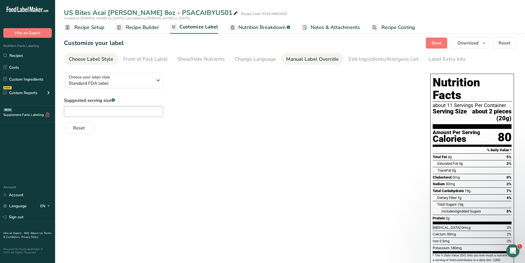
click at [297, 58] on div "Manual Label Override" at bounding box center [312, 58] width 53 height 7
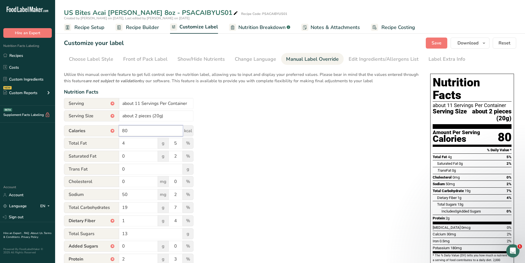
click at [141, 132] on input "80" at bounding box center [151, 130] width 64 height 11
type input "8"
type input "110"
click at [140, 103] on input "about 11 Servings Per Container" at bounding box center [156, 103] width 74 height 11
type input "about 8 Servings Per Container"
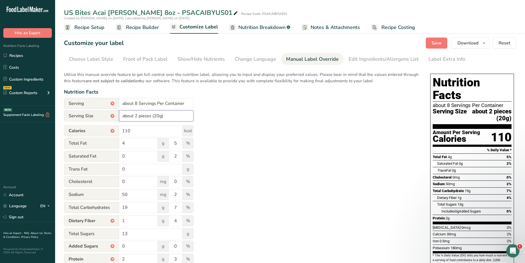
click at [138, 115] on input "about 2 pieces (20g)" at bounding box center [156, 115] width 74 height 11
click at [156, 114] on input "about 3 pieces (20g)" at bounding box center [156, 115] width 74 height 11
type input "about 3 pieces (30g)"
drag, startPoint x: 438, startPoint y: 44, endPoint x: 446, endPoint y: 51, distance: 11.1
click at [438, 44] on span "Save" at bounding box center [437, 43] width 10 height 7
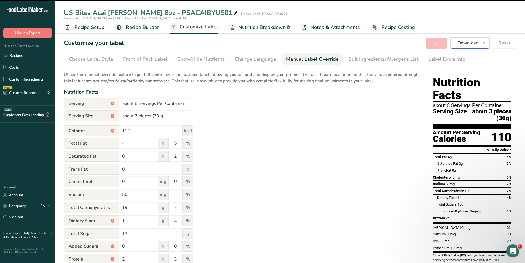
click at [485, 43] on icon "button" at bounding box center [484, 43] width 4 height 7
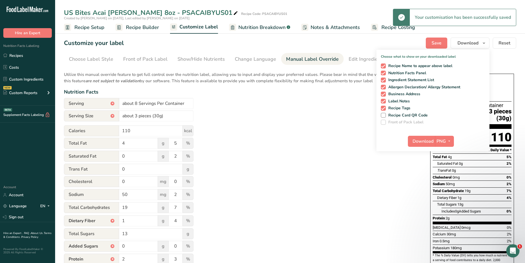
click at [445, 147] on div "Download PNG PNG BMP SVG PDF TXT" at bounding box center [433, 142] width 113 height 18
click at [446, 144] on span "PNG" at bounding box center [441, 141] width 9 height 7
click at [445, 177] on link "PDF" at bounding box center [446, 179] width 18 height 9
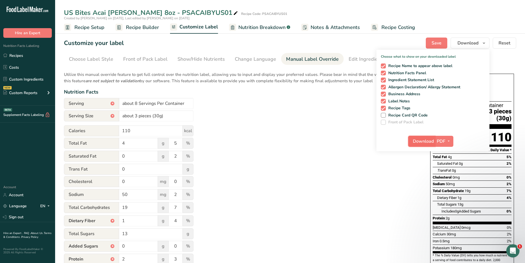
click at [425, 139] on span "Download" at bounding box center [423, 141] width 21 height 7
click at [25, 54] on link "Recipes" at bounding box center [27, 55] width 55 height 10
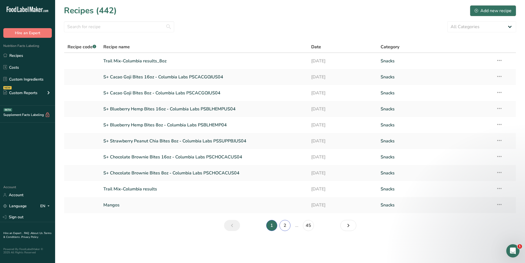
click at [287, 223] on link "2" at bounding box center [285, 225] width 11 height 11
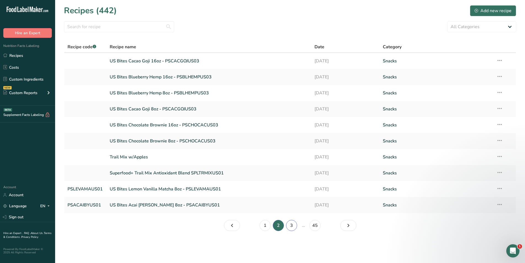
click at [292, 224] on link "3" at bounding box center [291, 225] width 11 height 11
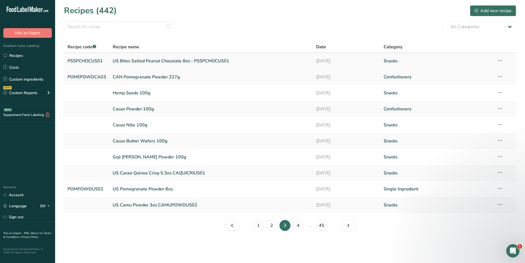
click at [164, 57] on link "US Bites Salted Peanut Chocolate 8oz - PSSPCHOCUS01" at bounding box center [211, 61] width 197 height 12
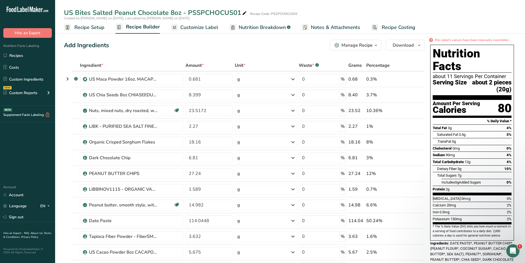
click at [89, 26] on span "Recipe Setup" at bounding box center [89, 27] width 30 height 7
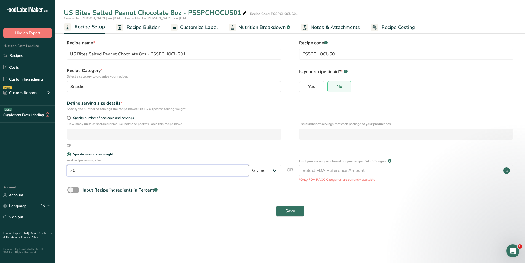
drag, startPoint x: 86, startPoint y: 168, endPoint x: 34, endPoint y: 168, distance: 51.3
click at [34, 168] on div ".a-20{fill:#fff;} Hire an Expert Nutrition Facts Labeling Recipes Costs Custom …" at bounding box center [262, 131] width 525 height 263
type input "30"
click at [280, 212] on button "Save" at bounding box center [290, 210] width 28 height 11
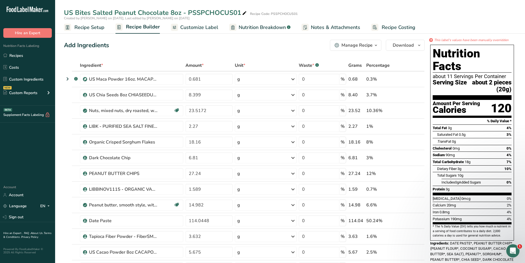
click at [191, 28] on span "Customize Label" at bounding box center [199, 27] width 38 height 7
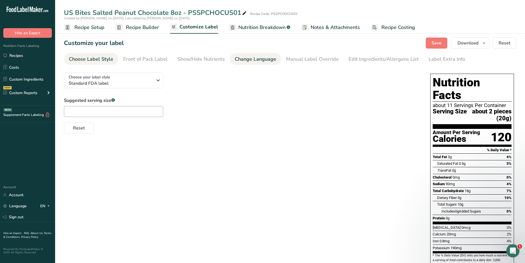
click at [242, 57] on div "Change Language" at bounding box center [255, 58] width 41 height 7
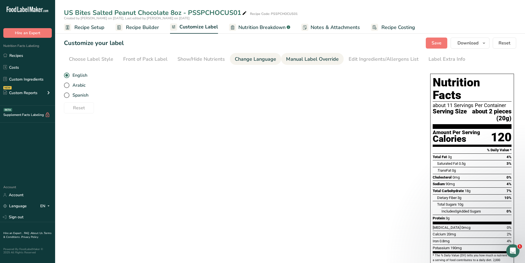
click at [301, 59] on div "Manual Label Override" at bounding box center [312, 58] width 53 height 7
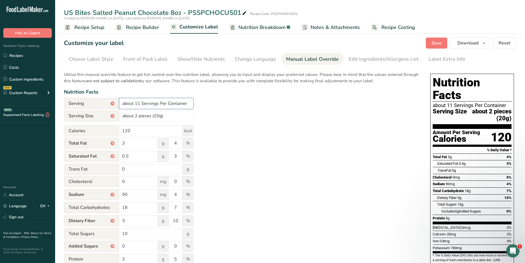
click at [140, 102] on input "about 11 Servings Per Container" at bounding box center [156, 103] width 74 height 11
type input "about 8 Servings Per Container"
click at [137, 116] on input "about 2 pieces (20g)" at bounding box center [156, 115] width 74 height 11
click at [156, 116] on input "about 3 pieces (20g)" at bounding box center [156, 115] width 74 height 11
type input "about 3 pieces (30g)"
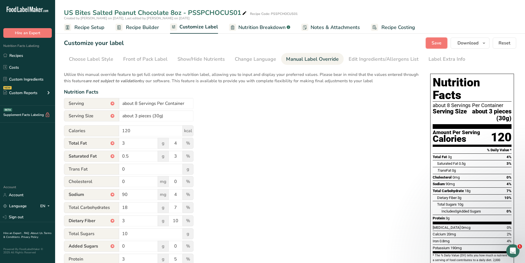
click at [439, 47] on button "Save" at bounding box center [437, 43] width 22 height 11
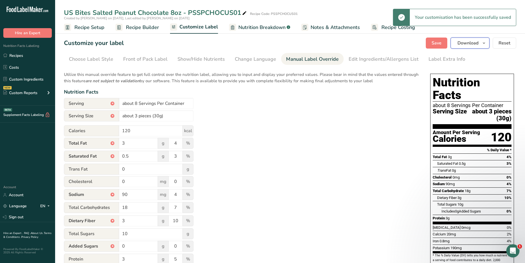
click at [489, 43] on button "Download" at bounding box center [470, 43] width 39 height 11
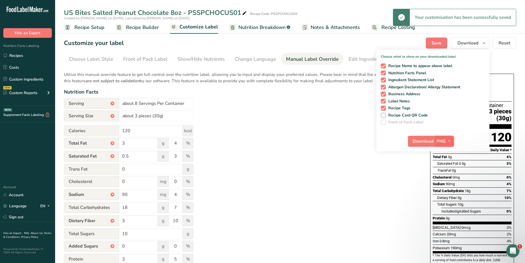
click at [447, 140] on icon "button" at bounding box center [449, 141] width 4 height 7
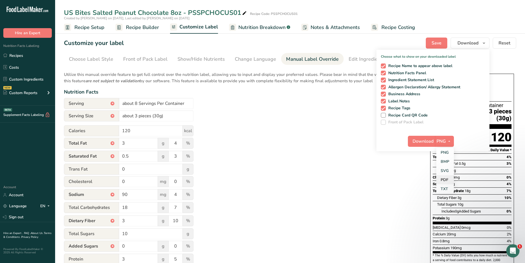
click at [449, 178] on link "PDF" at bounding box center [446, 179] width 18 height 9
click at [427, 134] on div "Download PDF PNG BMP SVG PDF TXT" at bounding box center [433, 142] width 113 height 18
click at [426, 139] on span "Download" at bounding box center [423, 141] width 21 height 7
click at [17, 218] on link "Sign out" at bounding box center [27, 217] width 55 height 10
